Goal: Book appointment/travel/reservation

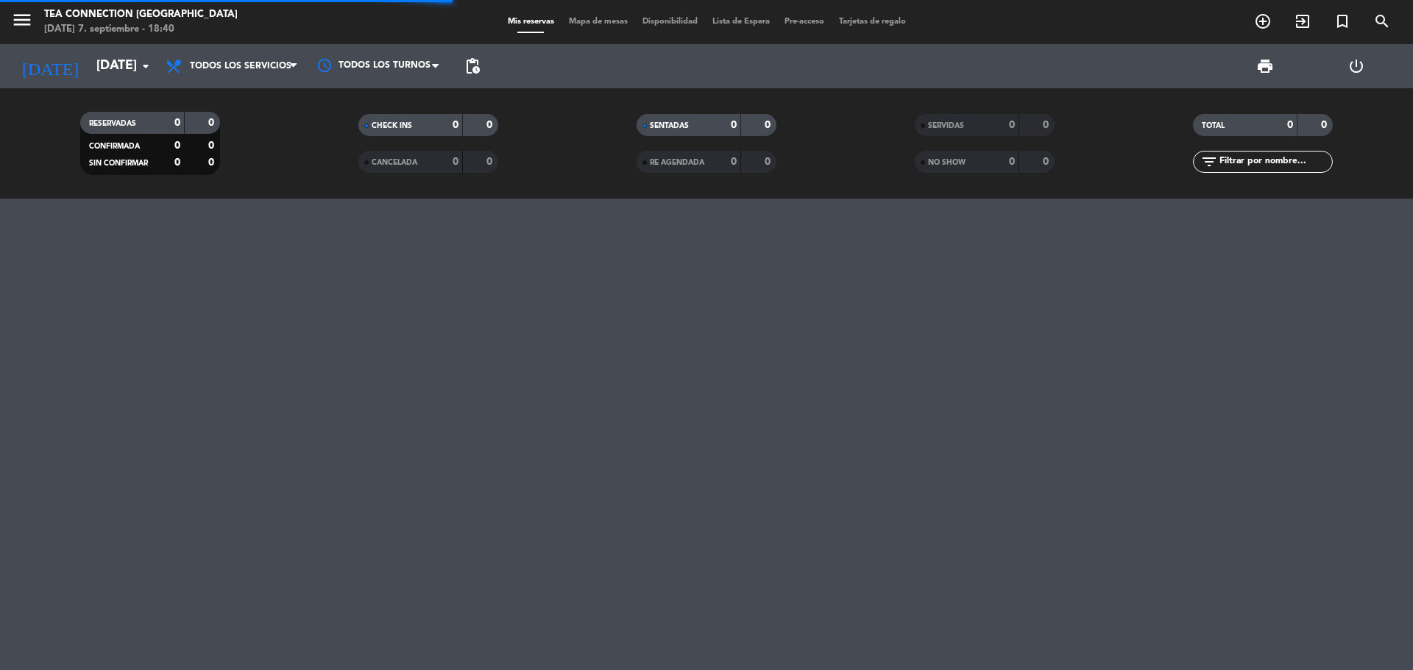
click at [122, 71] on input "[DATE]" at bounding box center [174, 66] width 171 height 29
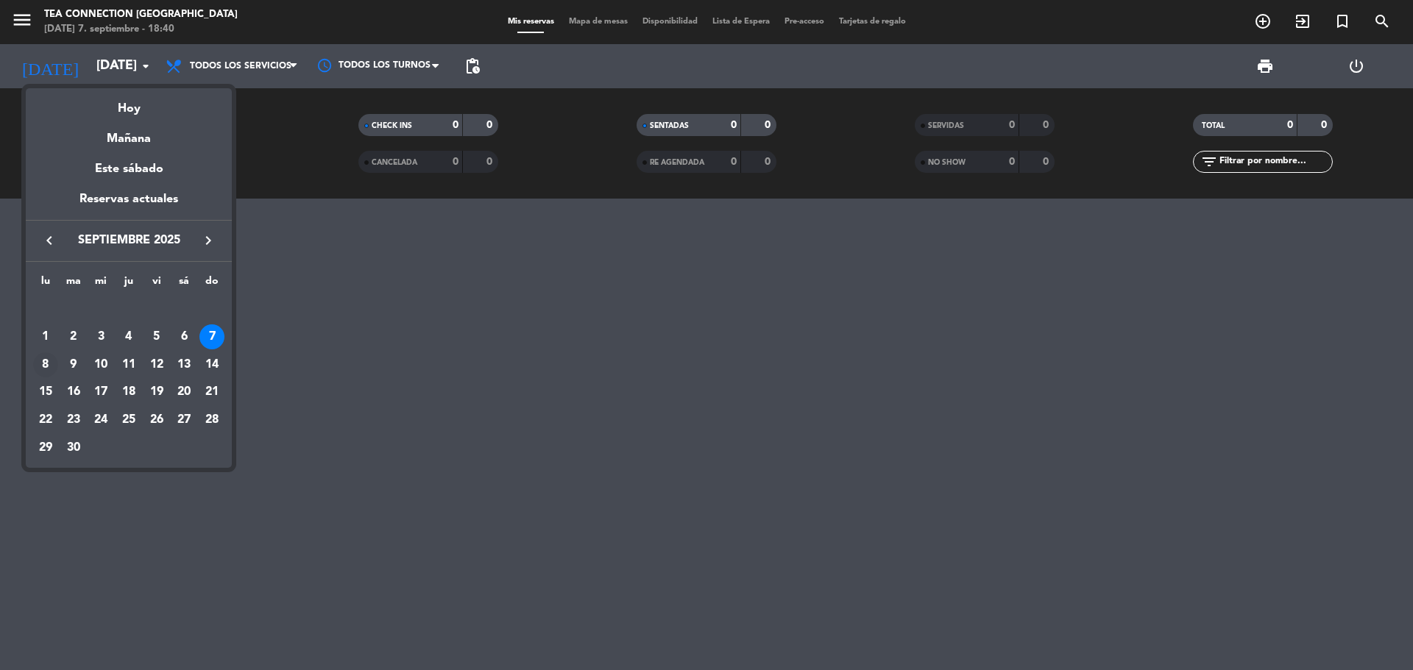
click at [41, 364] on div "8" at bounding box center [45, 365] width 25 height 25
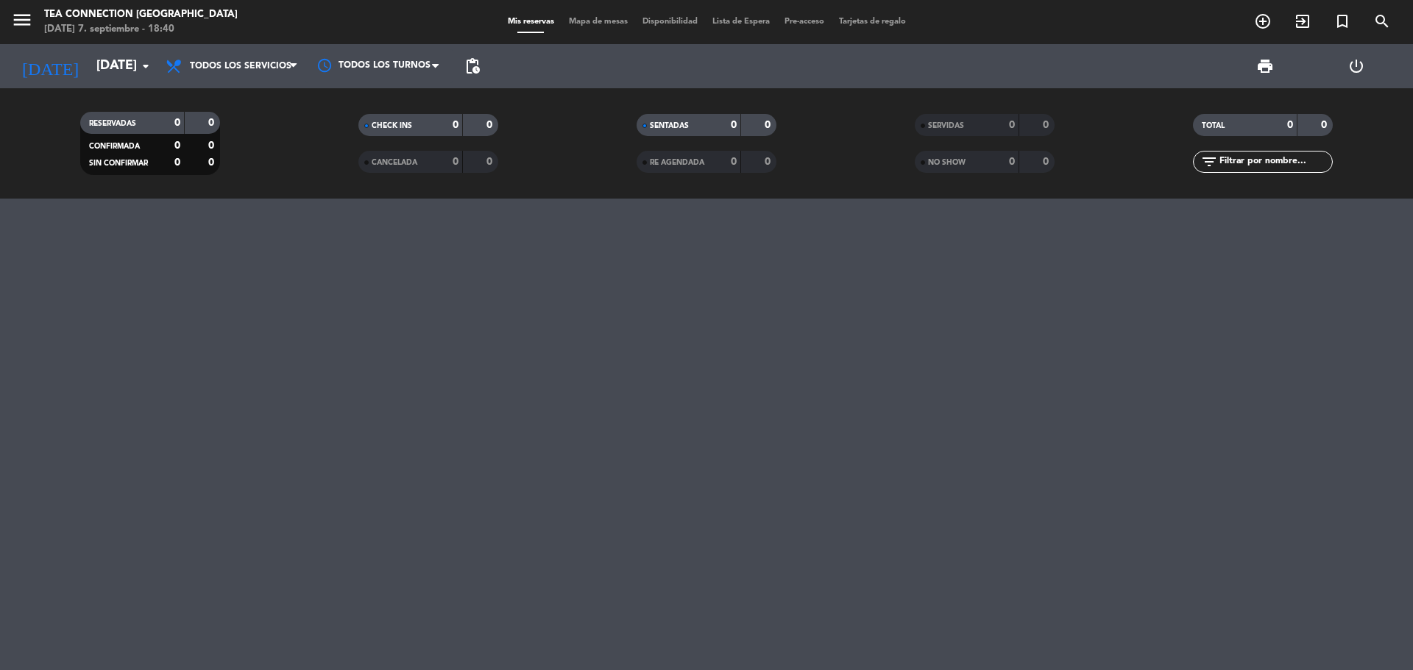
type input "[DATE]"
click at [368, 71] on div at bounding box center [378, 65] width 147 height 33
click at [1252, 20] on span "add_circle_outline" at bounding box center [1263, 21] width 40 height 25
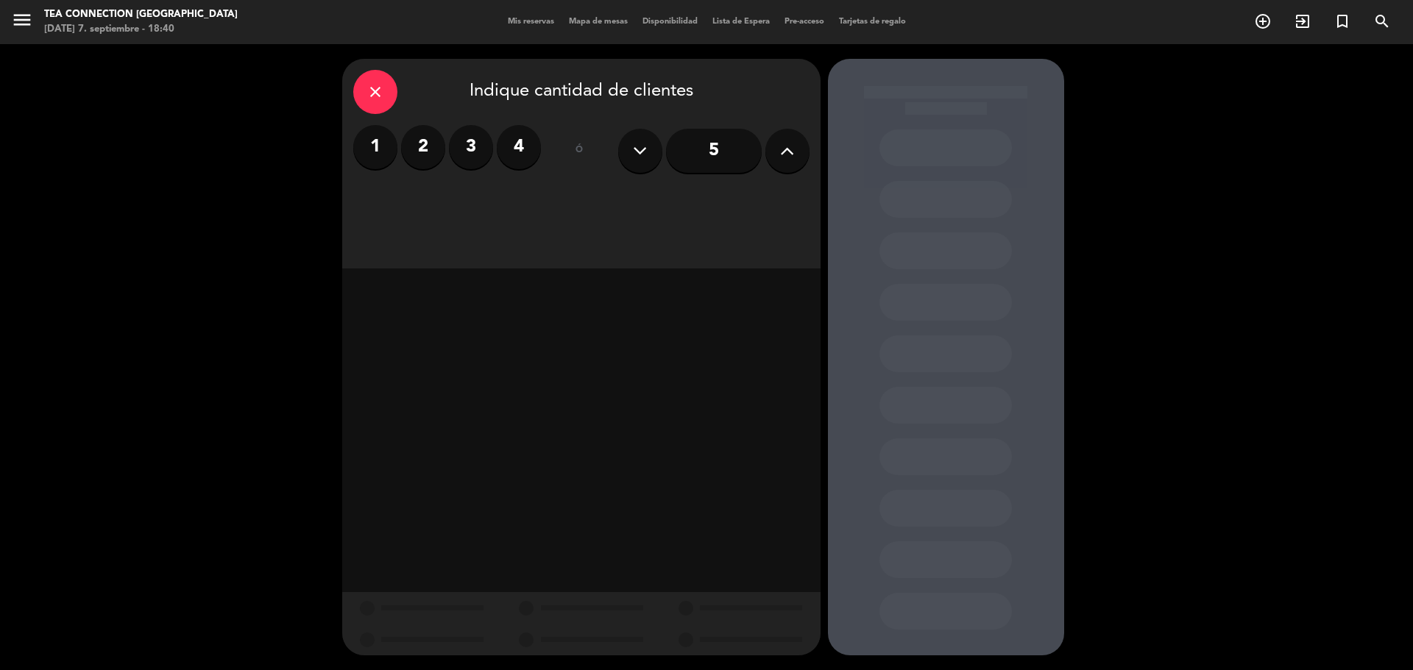
click at [523, 135] on label "4" at bounding box center [519, 147] width 44 height 44
click at [615, 194] on div "Brunch" at bounding box center [638, 201] width 111 height 29
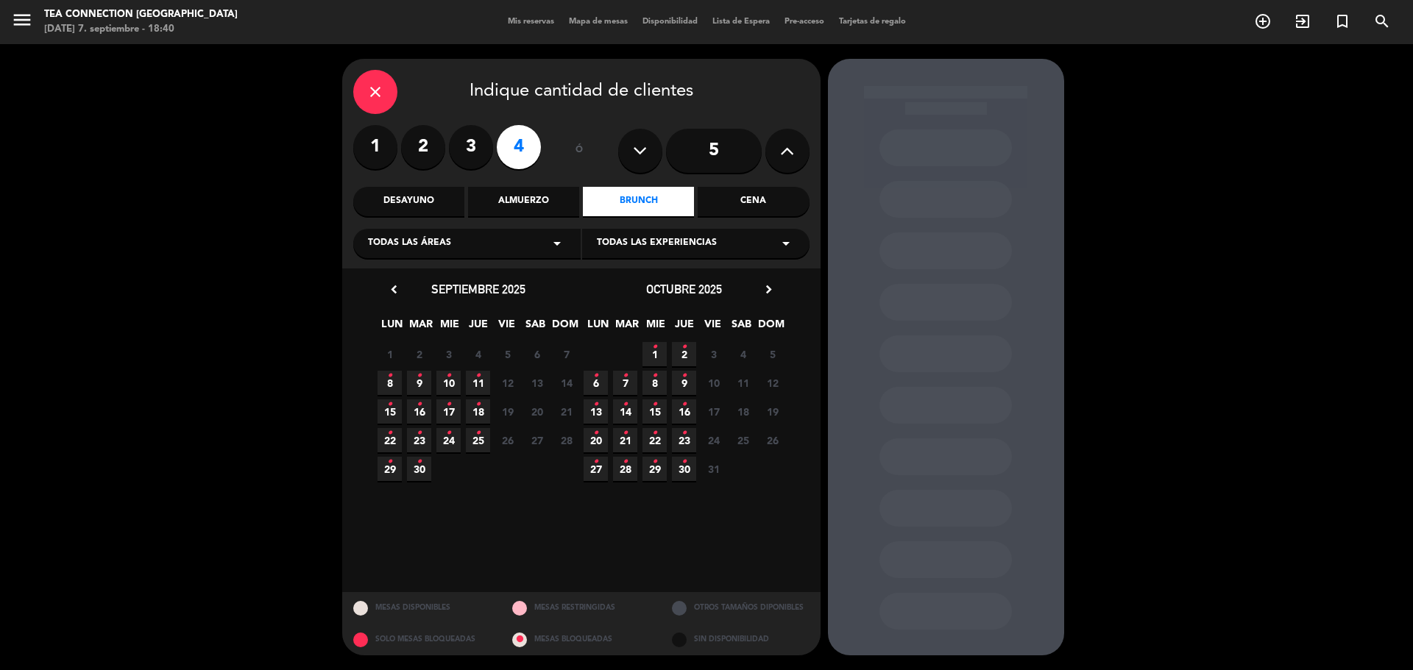
click at [398, 375] on span "8 •" at bounding box center [390, 383] width 24 height 24
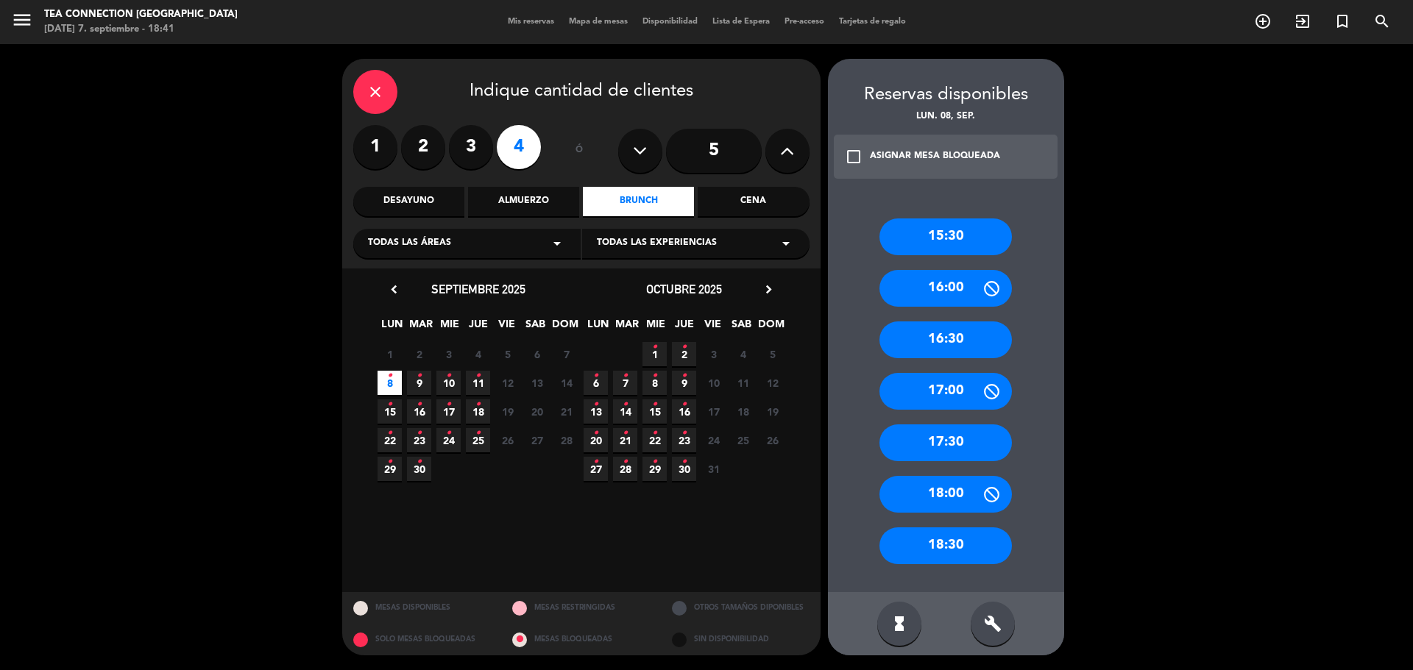
click at [370, 102] on div "close" at bounding box center [375, 92] width 44 height 44
